Goal: Information Seeking & Learning: Check status

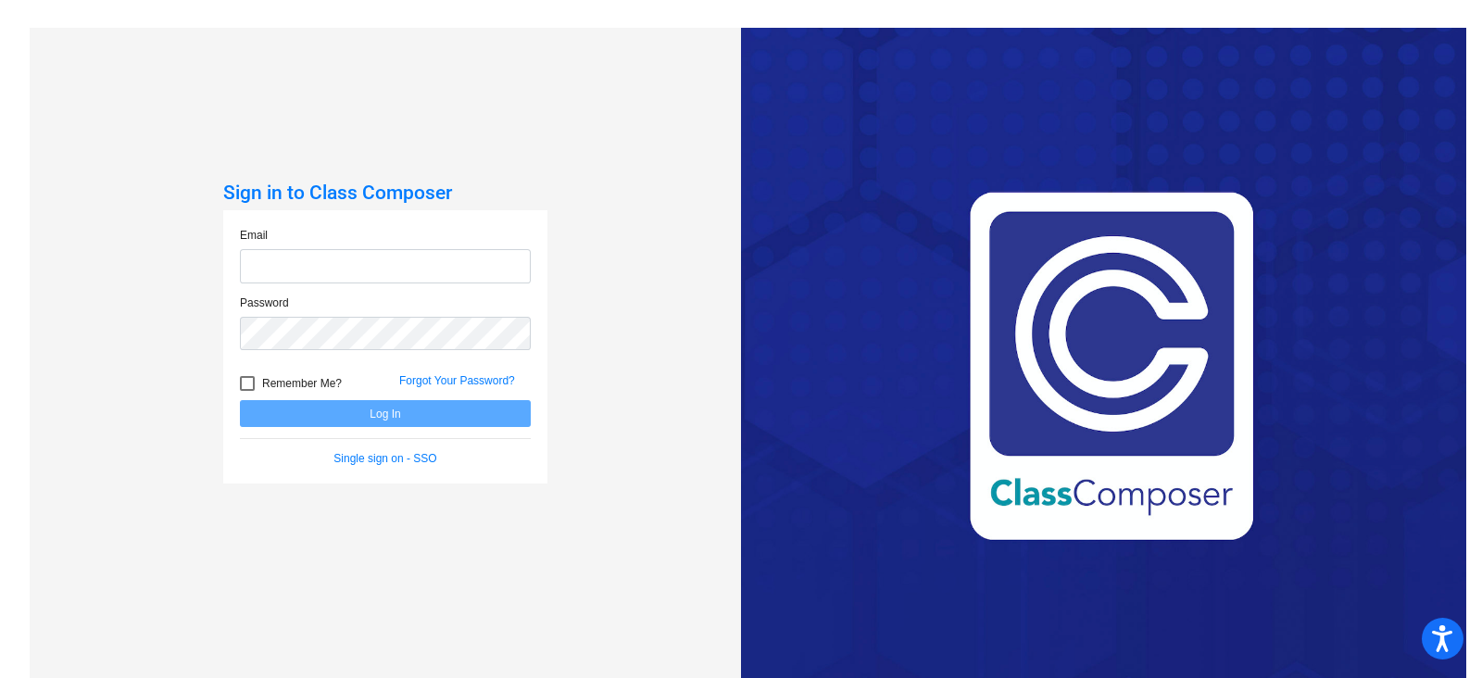
type input "[EMAIL_ADDRESS][PERSON_NAME][DOMAIN_NAME]"
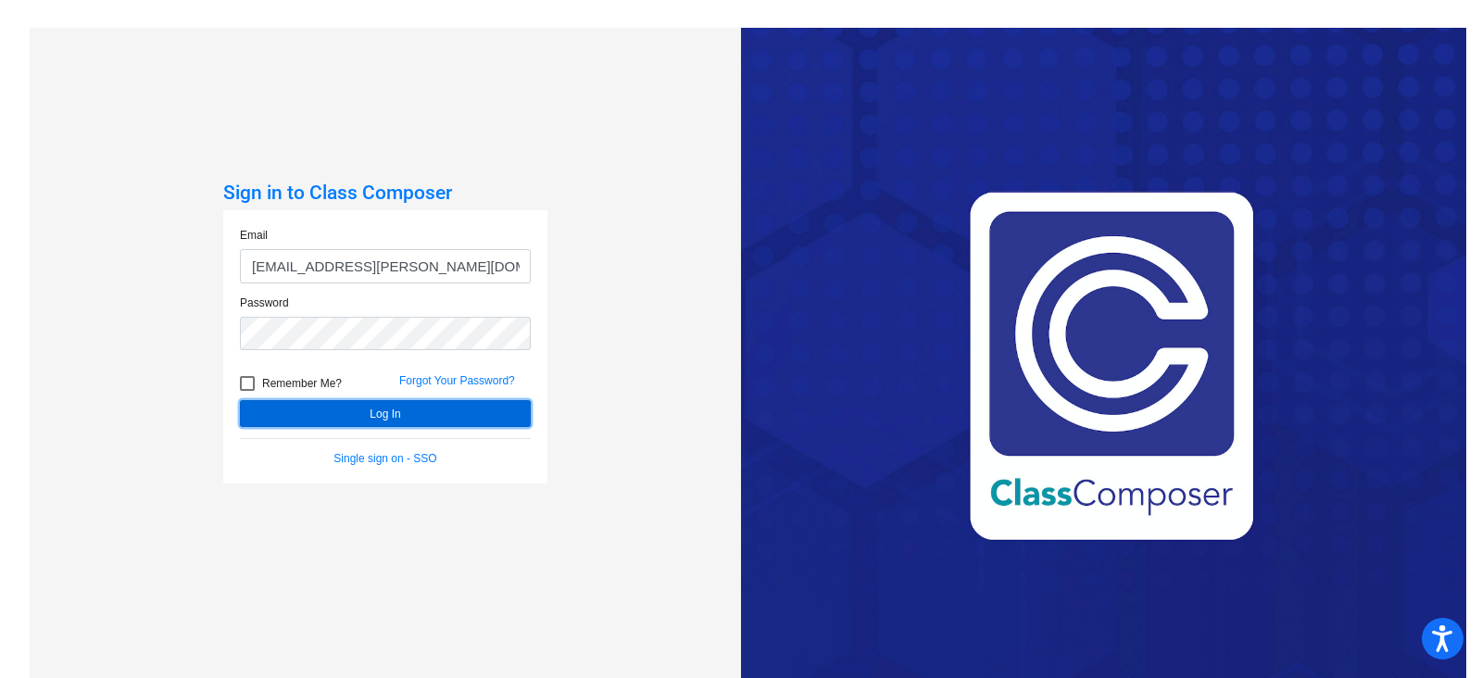
click at [370, 407] on button "Log In" at bounding box center [385, 413] width 291 height 27
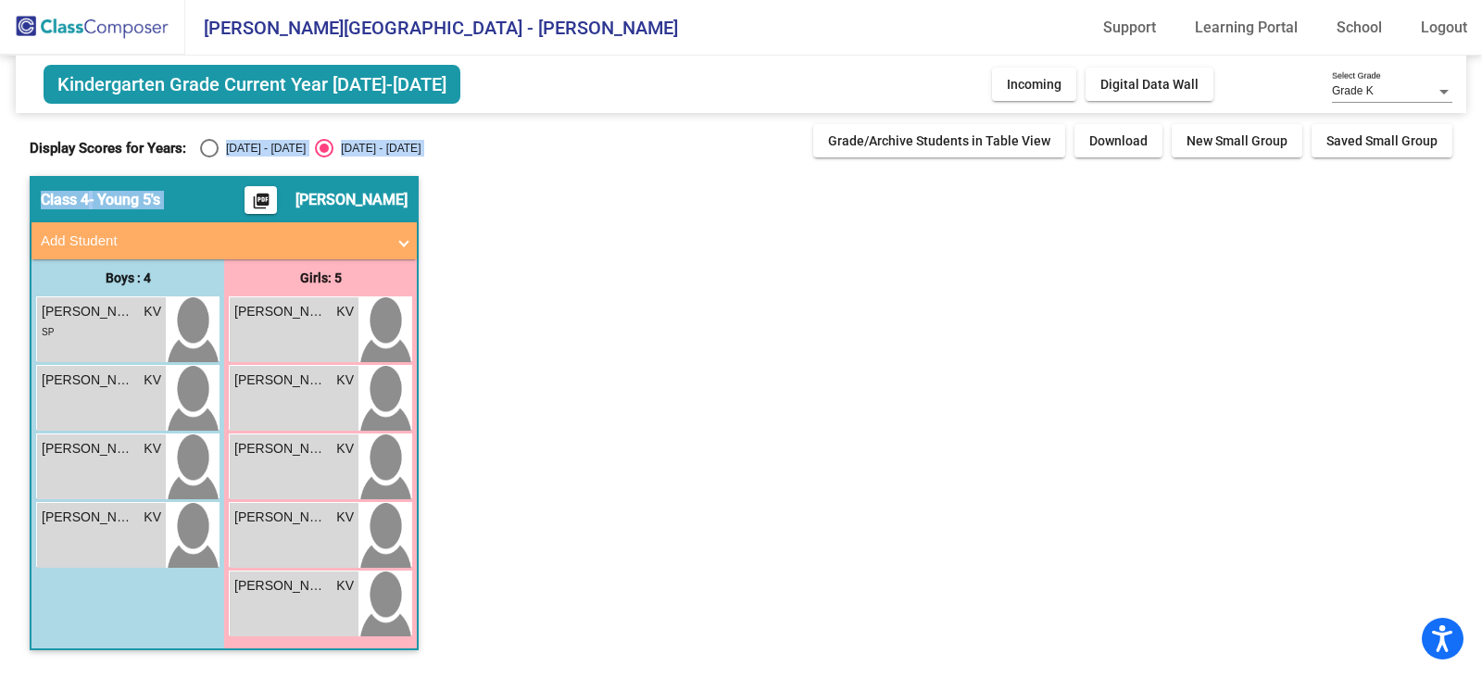
drag, startPoint x: 241, startPoint y: 161, endPoint x: 207, endPoint y: 141, distance: 39.1
click at [207, 141] on div "Kindergarten Grade Current Year [DATE]-[DATE] Add, Move, or Retain Students Off…" at bounding box center [741, 362] width 1423 height 613
click at [207, 141] on div "Select an option" at bounding box center [209, 148] width 19 height 19
click at [208, 157] on input "[DATE] - [DATE]" at bounding box center [208, 157] width 1 height 1
radio input "true"
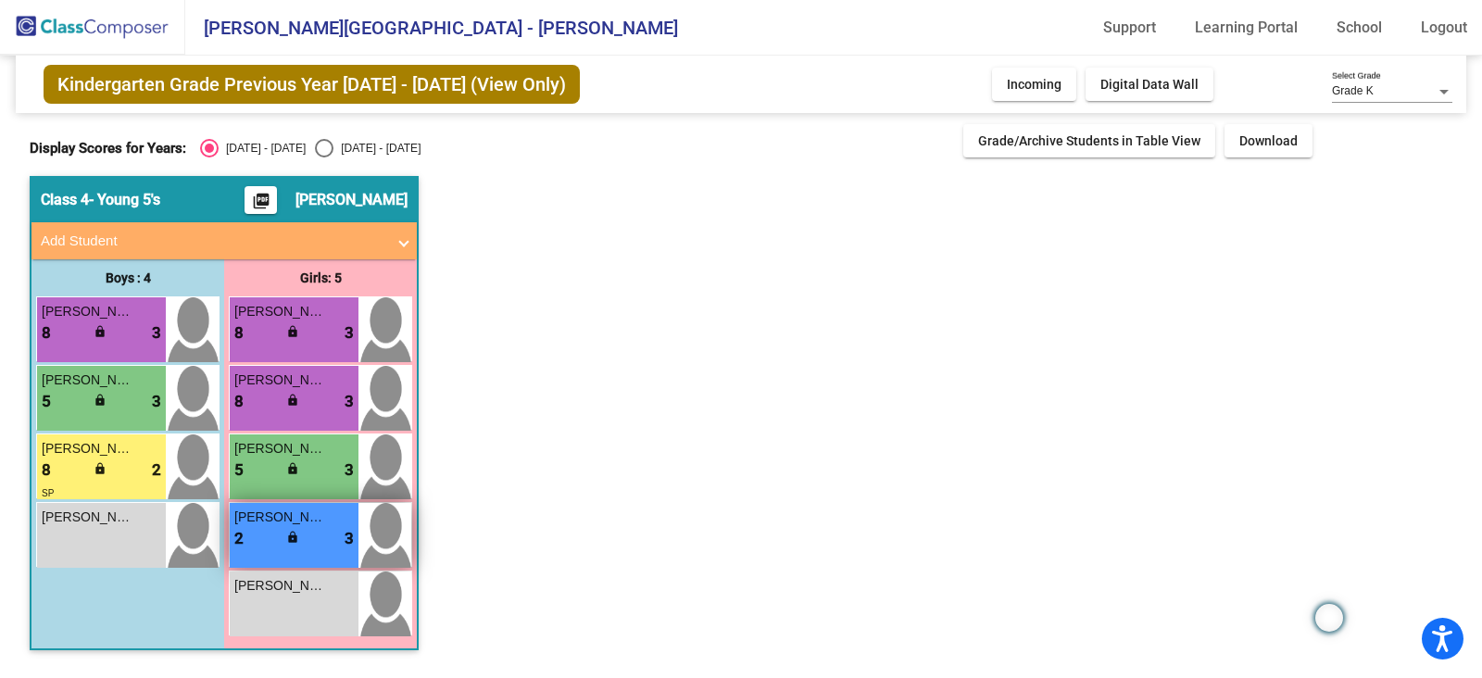
click at [324, 550] on div "[PERSON_NAME] 2 lock do_not_disturb_alt 3" at bounding box center [294, 535] width 129 height 65
click at [304, 522] on span "[PERSON_NAME]" at bounding box center [280, 517] width 93 height 19
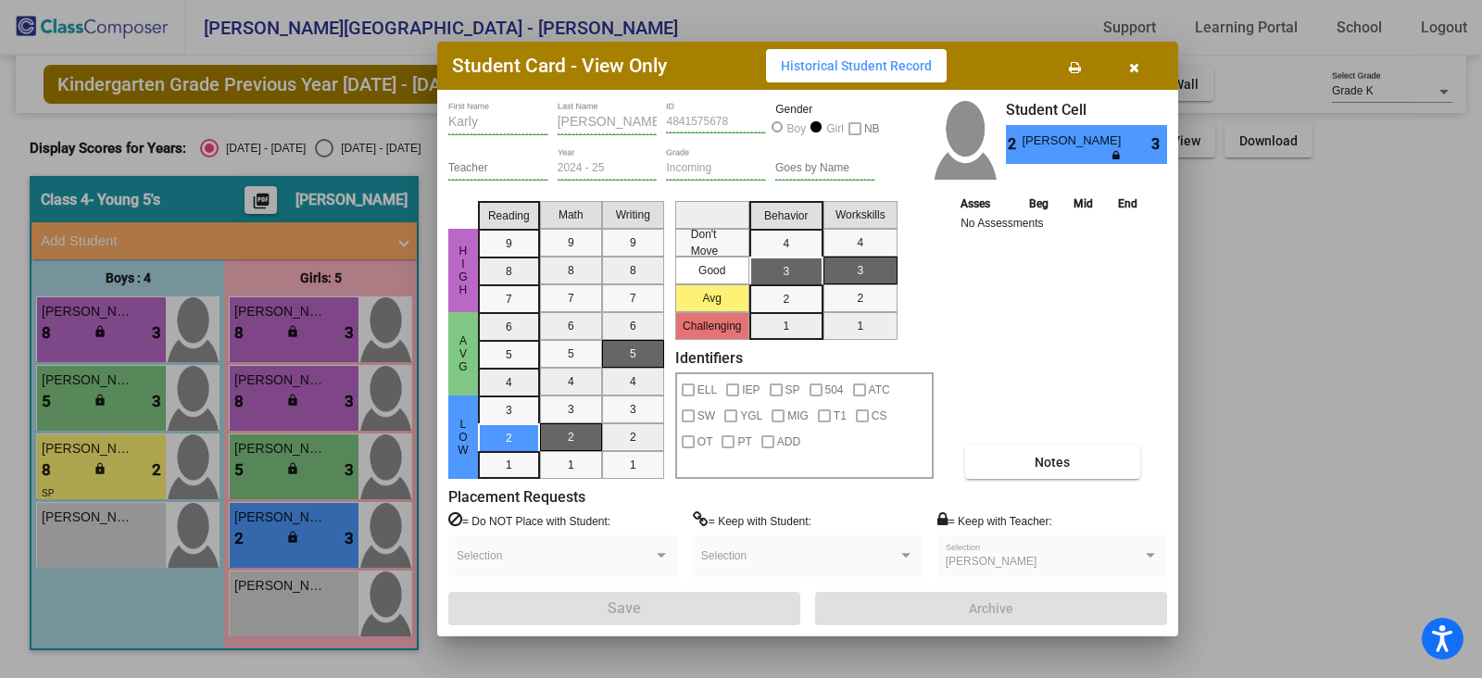
click at [565, 436] on mat-selection-list "Math 9 8 7 6 5 4 3 2 1" at bounding box center [571, 336] width 62 height 285
click at [853, 71] on span "Historical Student Record" at bounding box center [856, 65] width 151 height 15
click at [1143, 57] on button "button" at bounding box center [1133, 65] width 59 height 33
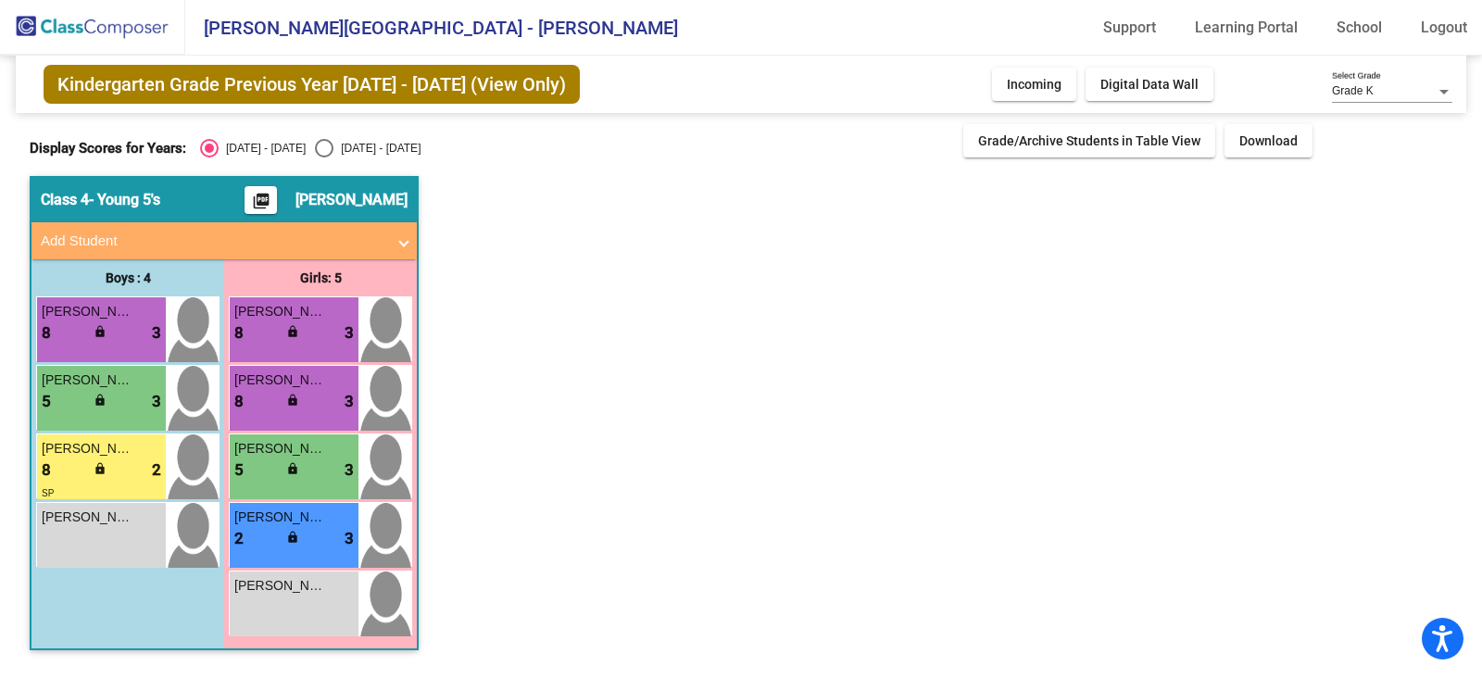
click at [758, 209] on app-classroom "Class 4 - Young 5's picture_as_pdf [PERSON_NAME] Add Student First Name Last Na…" at bounding box center [741, 422] width 1423 height 493
click at [276, 482] on div "[PERSON_NAME] 5 lock do_not_disturb_alt 3" at bounding box center [294, 466] width 129 height 65
click at [329, 462] on div "5 lock do_not_disturb_alt 3" at bounding box center [293, 470] width 119 height 24
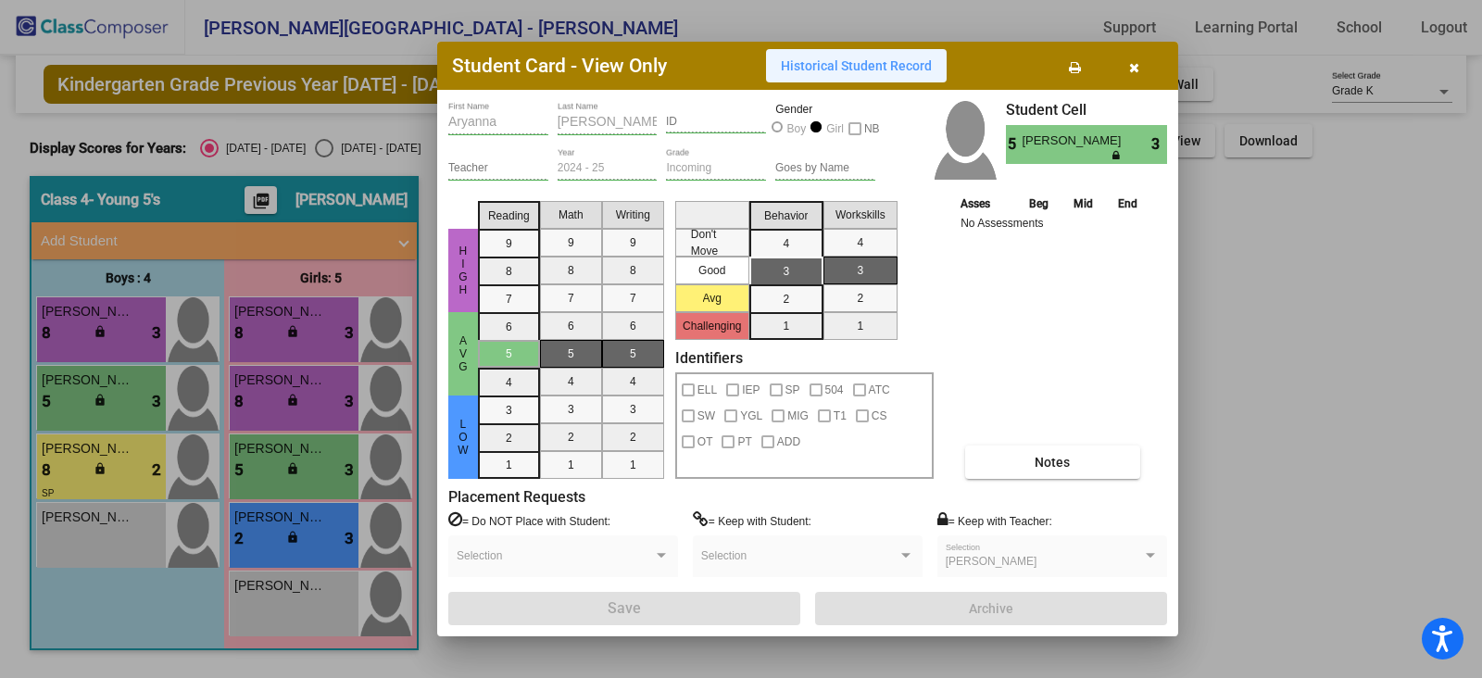
click at [875, 79] on button "Historical Student Record" at bounding box center [856, 65] width 181 height 33
click at [1157, 70] on button "button" at bounding box center [1133, 65] width 59 height 33
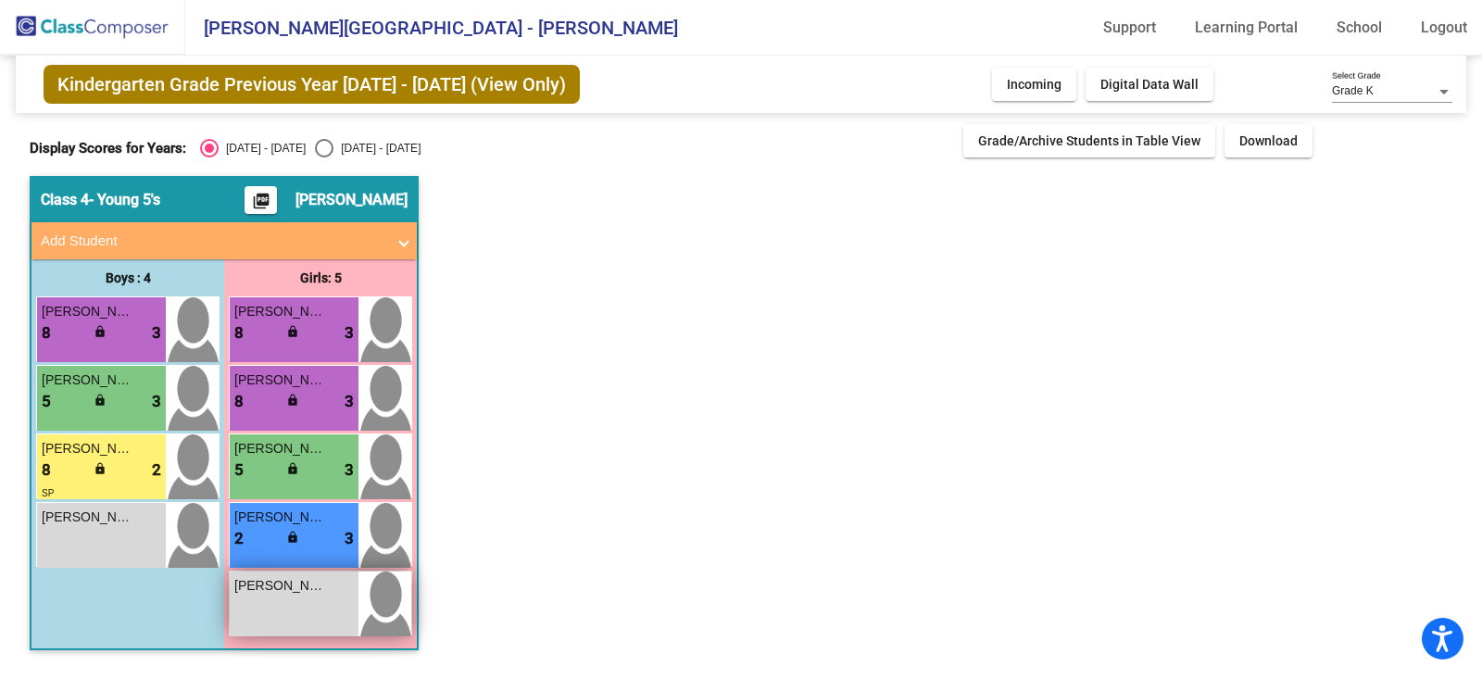
click at [328, 590] on div "[PERSON_NAME]" at bounding box center [293, 585] width 119 height 19
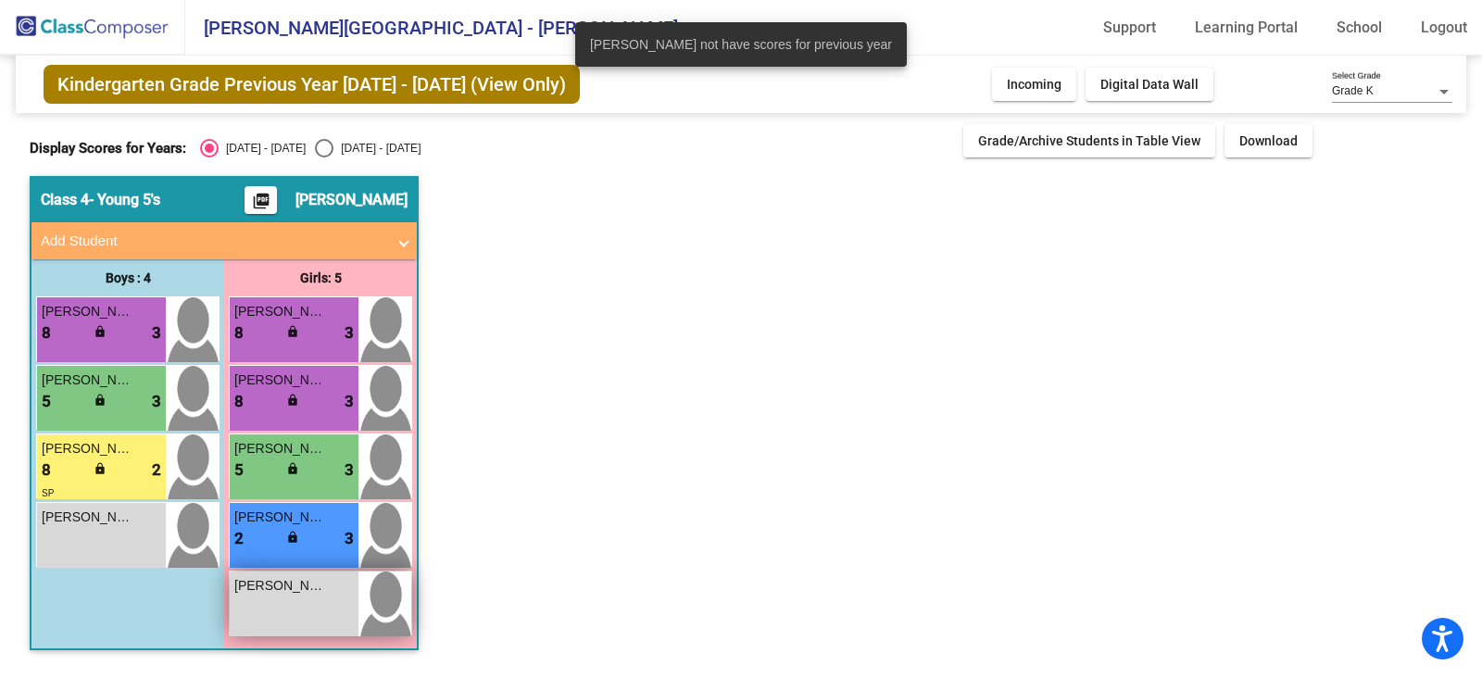
click at [328, 590] on div "[PERSON_NAME]" at bounding box center [293, 585] width 119 height 19
click at [366, 609] on img at bounding box center [384, 603] width 53 height 65
click at [503, 567] on app-classroom "Class 4 - Young 5's picture_as_pdf [PERSON_NAME] Add Student First Name Last Na…" at bounding box center [741, 422] width 1423 height 493
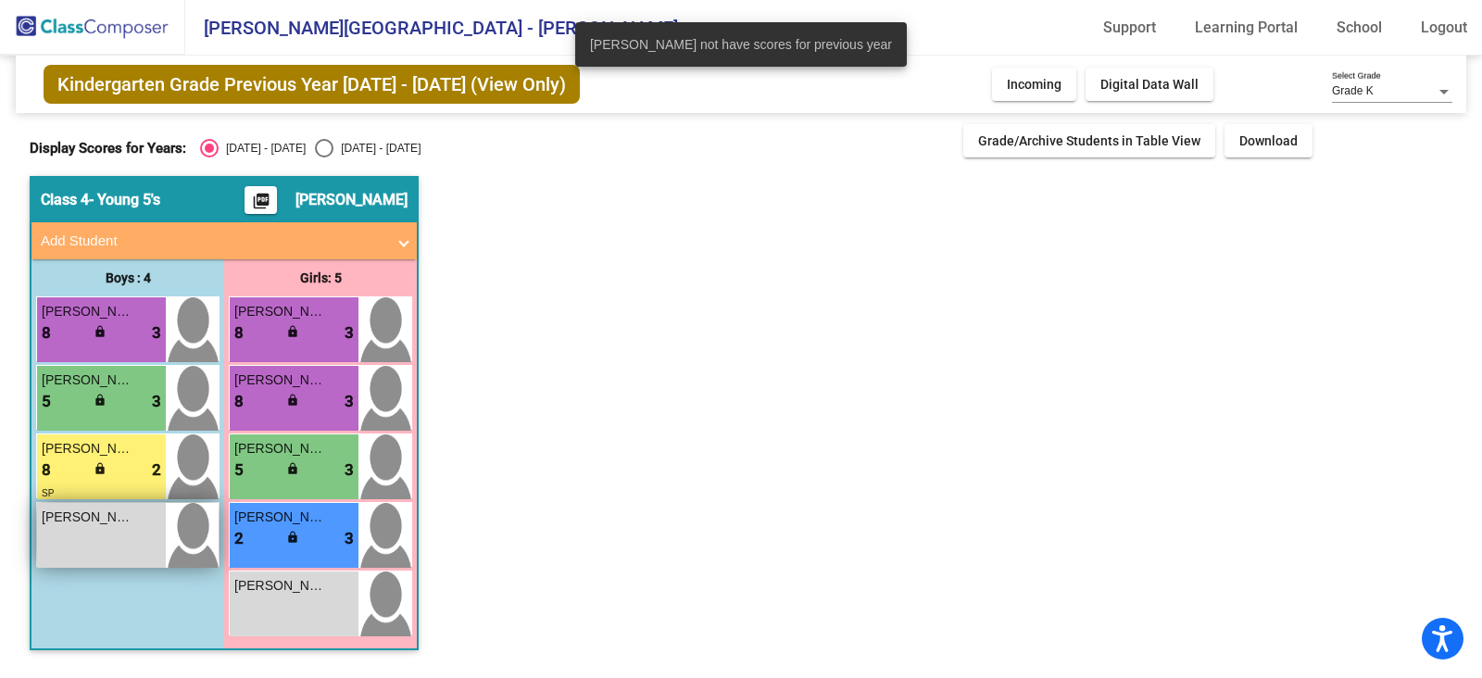
click at [111, 526] on div "[PERSON_NAME] lock do_not_disturb_alt" at bounding box center [101, 535] width 129 height 65
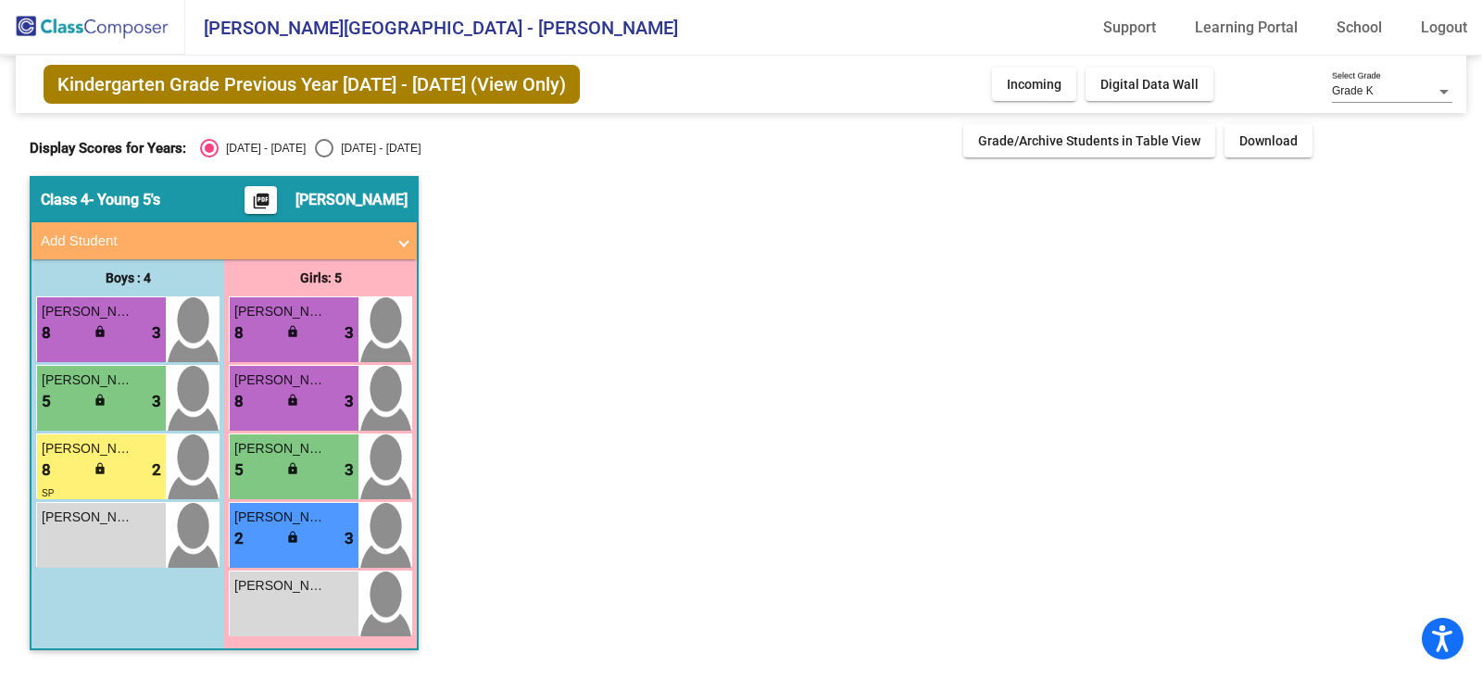
click at [595, 314] on app-classroom "Class 4 - Young 5's picture_as_pdf [PERSON_NAME] Add Student First Name Last Na…" at bounding box center [741, 422] width 1423 height 493
click at [103, 408] on div "lock do_not_disturb_alt" at bounding box center [102, 402] width 17 height 19
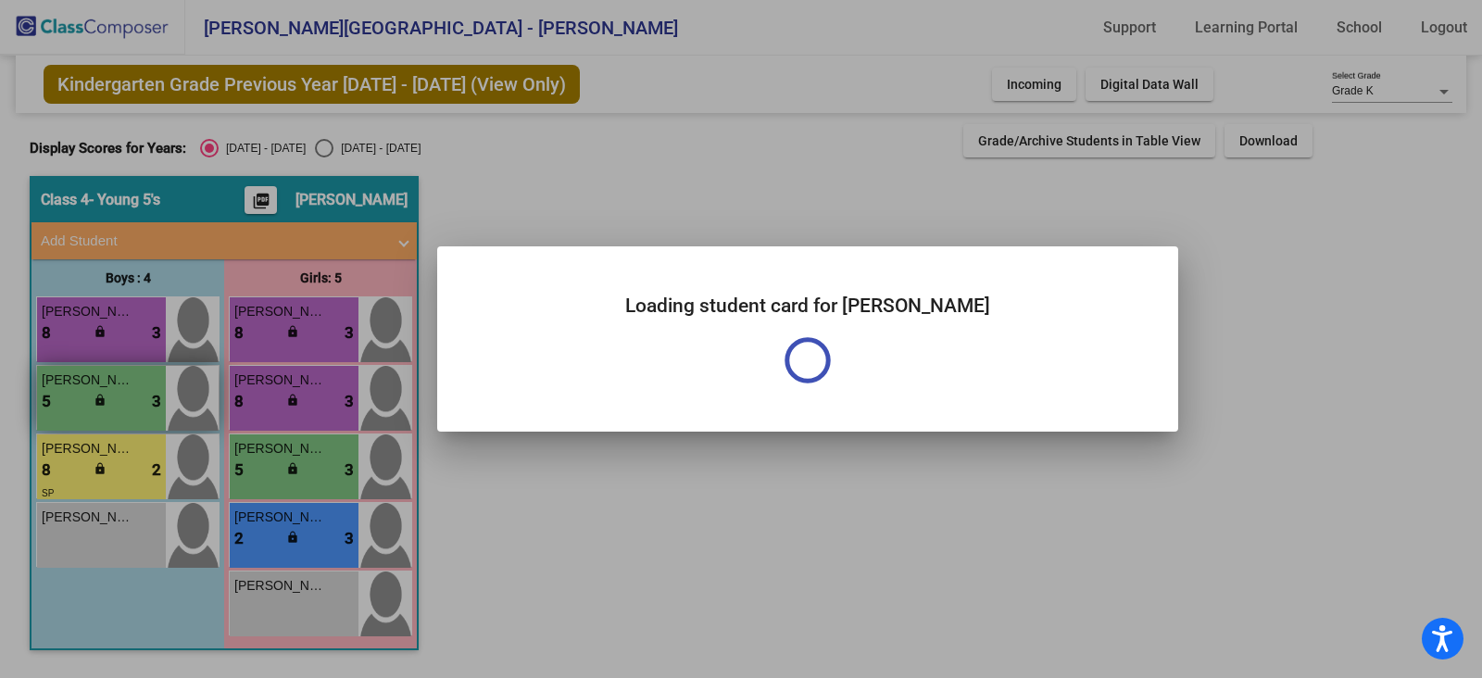
click at [103, 408] on div at bounding box center [741, 339] width 1482 height 678
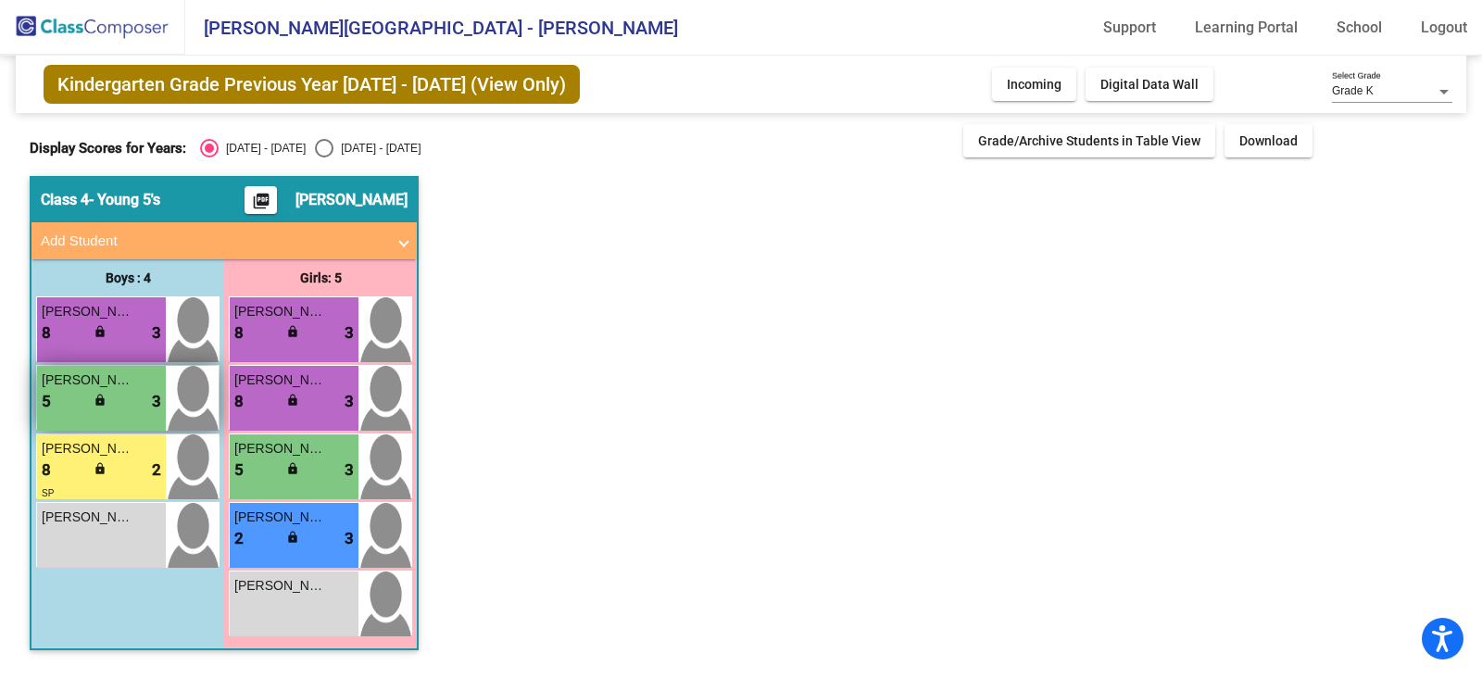
click at [111, 399] on div "5 lock do_not_disturb_alt 3" at bounding box center [101, 402] width 119 height 24
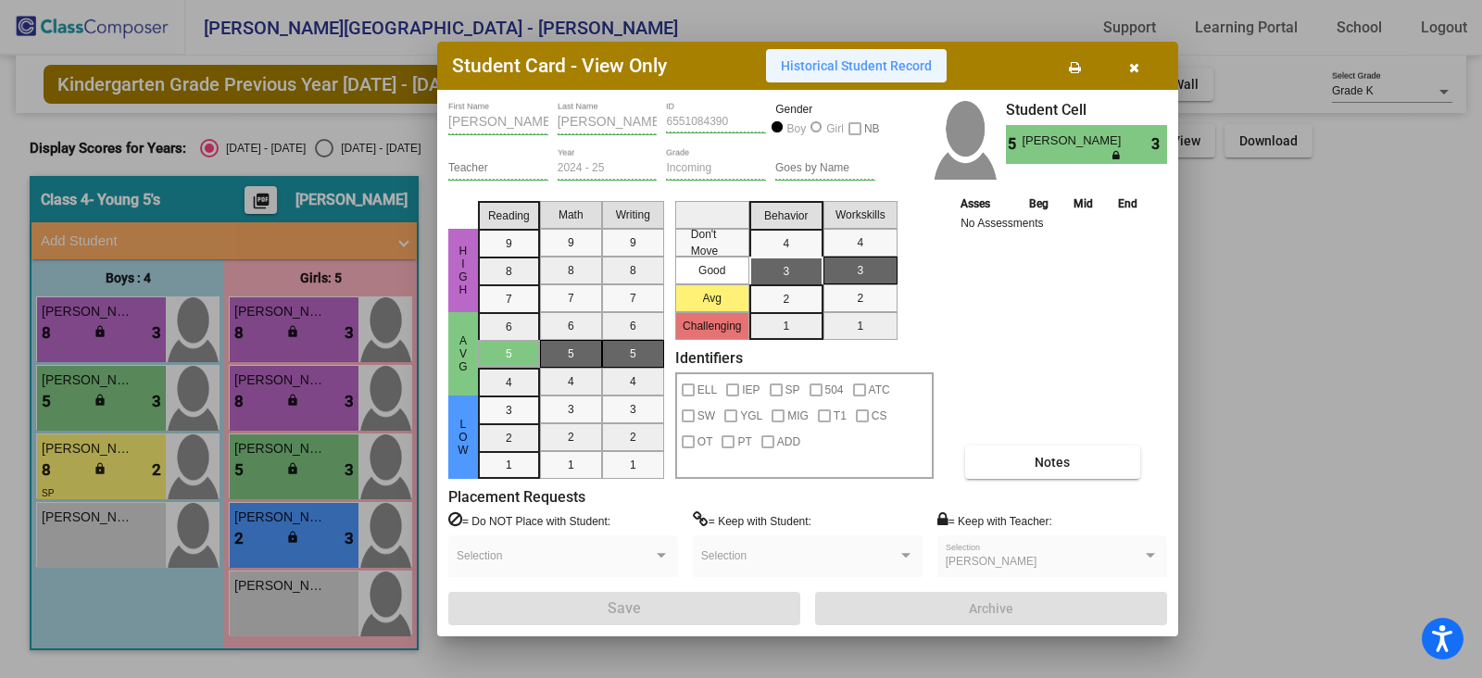
click at [906, 68] on span "Historical Student Record" at bounding box center [856, 65] width 151 height 15
click at [1145, 71] on button "button" at bounding box center [1133, 65] width 59 height 33
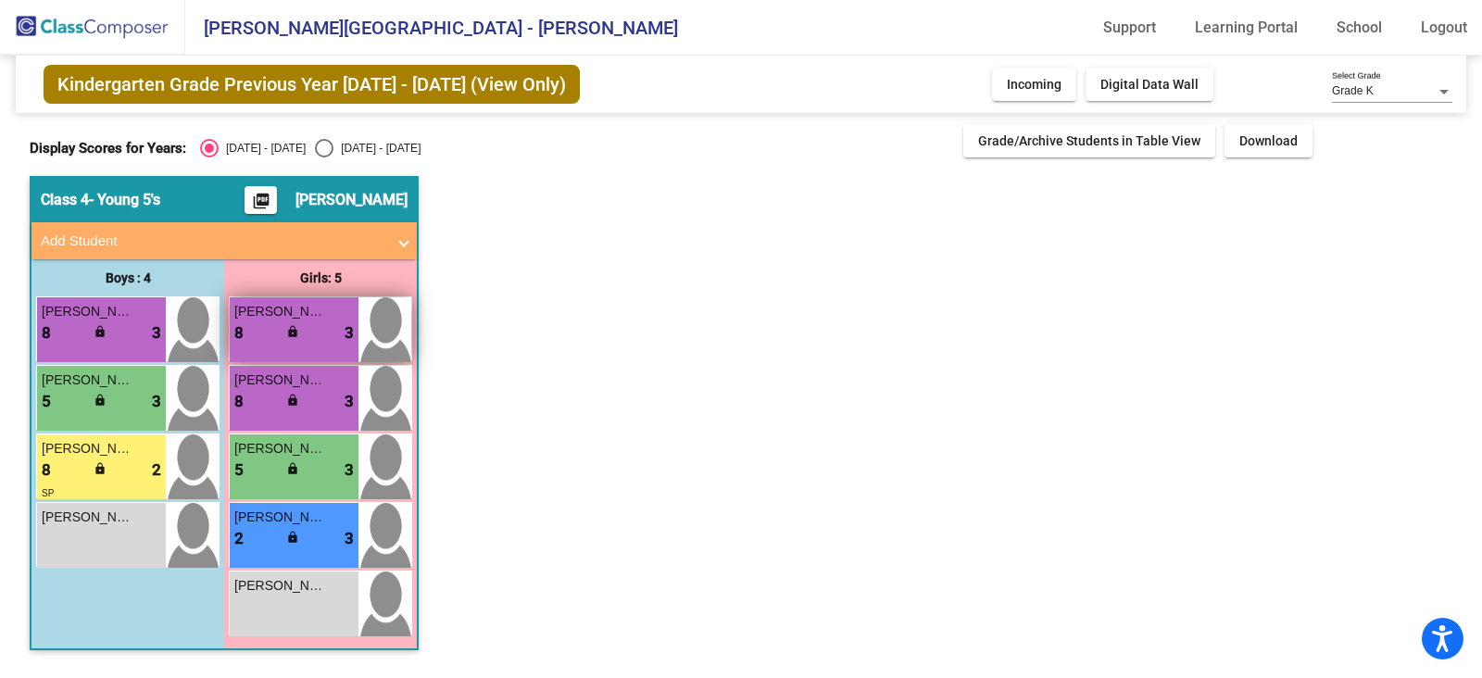
click at [323, 349] on div "[PERSON_NAME] 8 lock do_not_disturb_alt 3" at bounding box center [294, 329] width 129 height 65
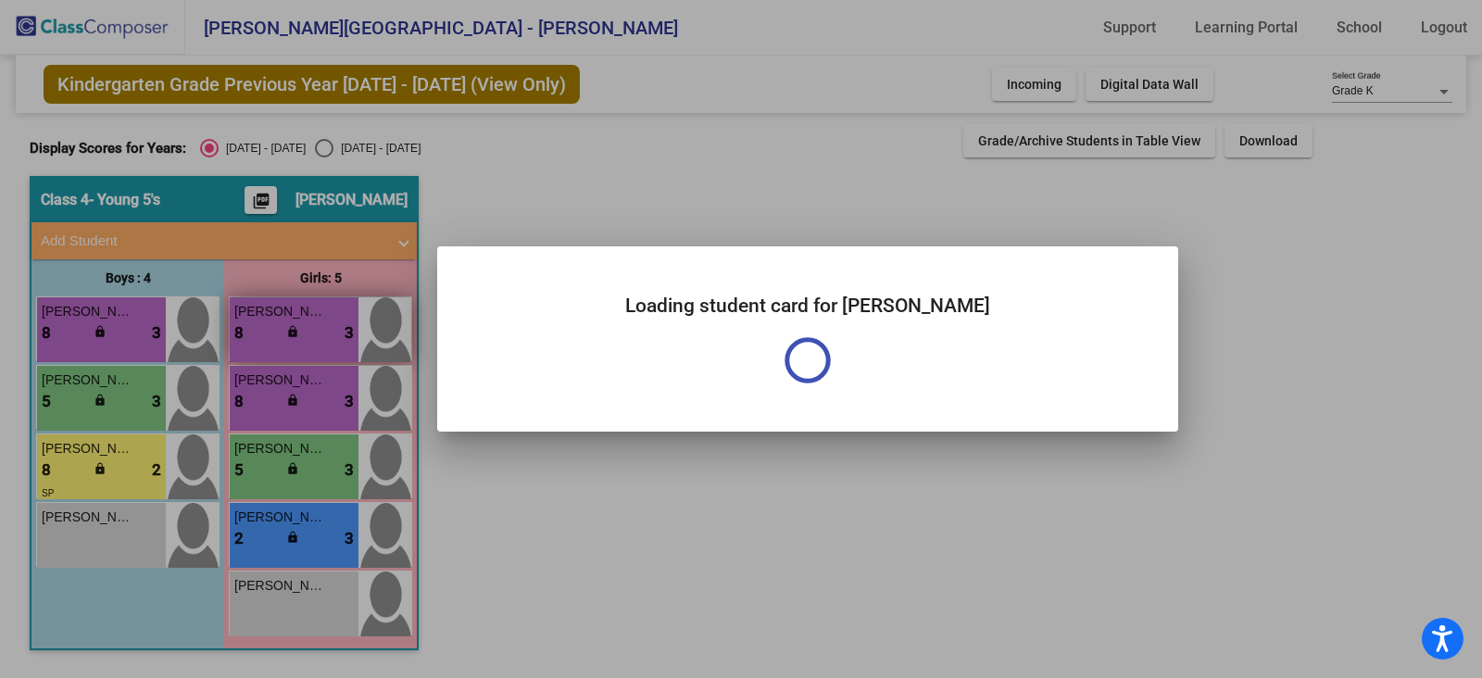
click at [323, 349] on div at bounding box center [741, 339] width 1482 height 678
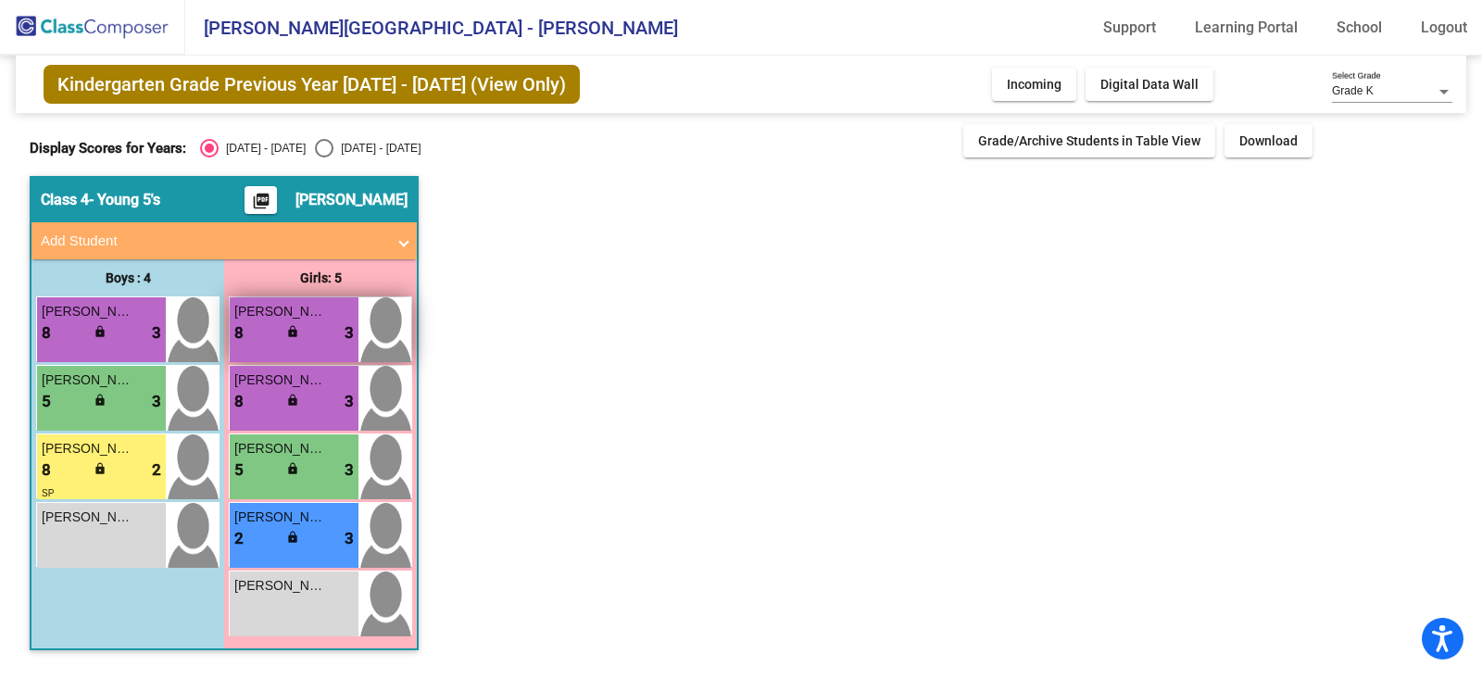
click at [334, 304] on div "[PERSON_NAME]" at bounding box center [293, 311] width 119 height 19
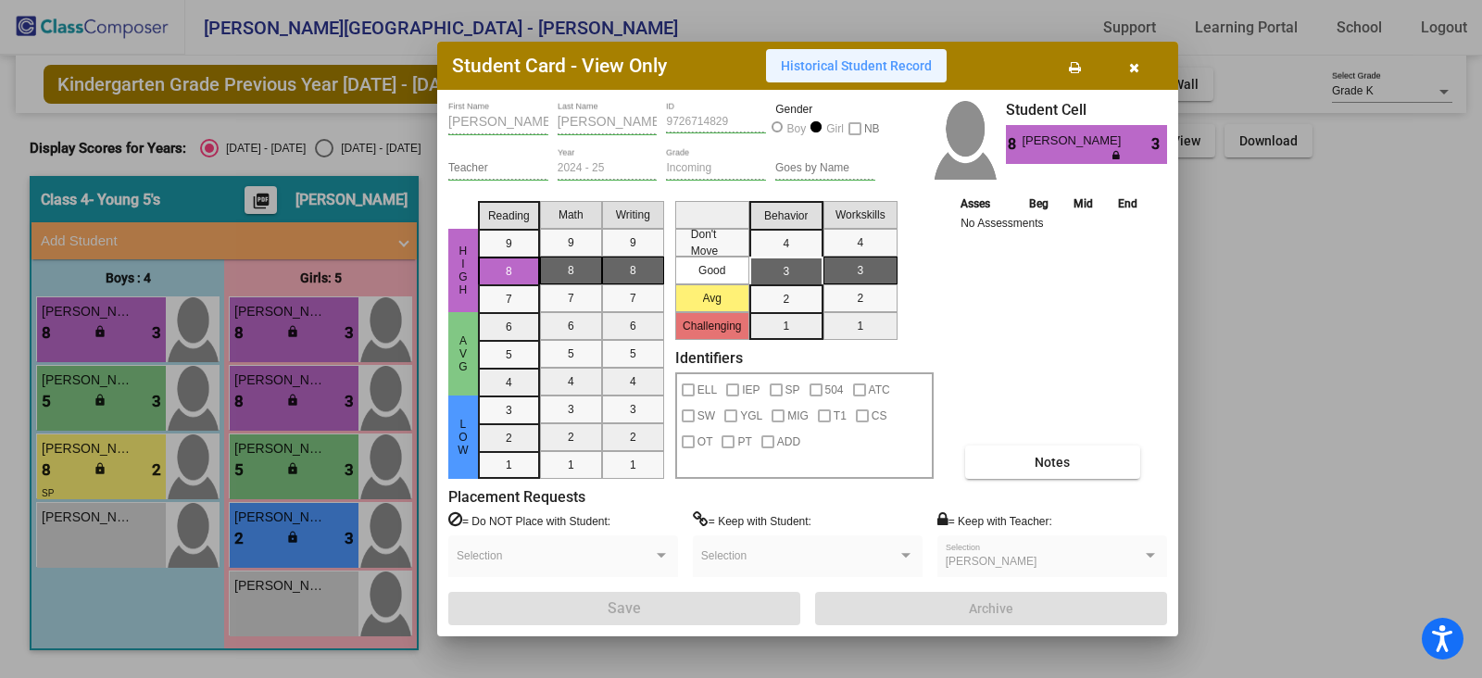
click at [868, 67] on span "Historical Student Record" at bounding box center [856, 65] width 151 height 15
click at [1136, 71] on icon "button" at bounding box center [1134, 67] width 10 height 13
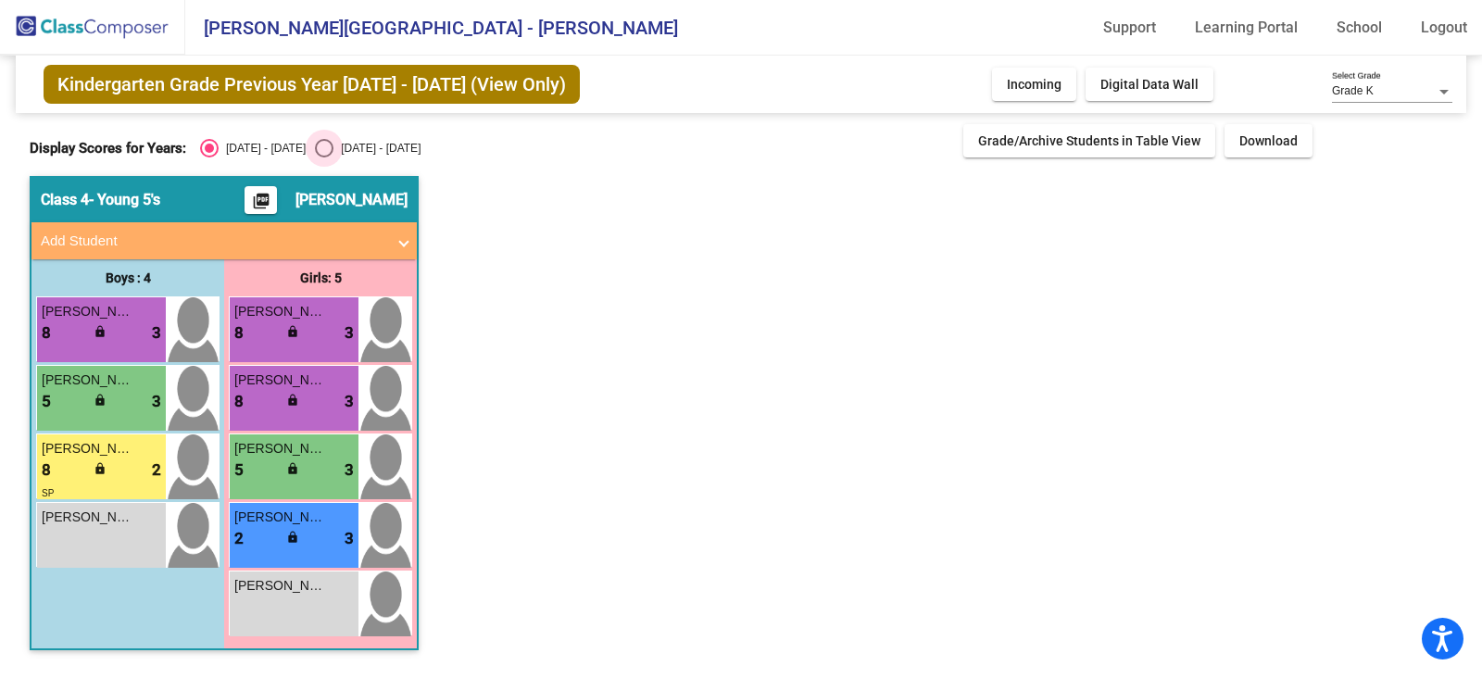
click at [315, 145] on div "Select an option" at bounding box center [324, 148] width 19 height 19
click at [323, 157] on input "[DATE] - [DATE]" at bounding box center [323, 157] width 1 height 1
radio input "true"
